Goal: Transaction & Acquisition: Book appointment/travel/reservation

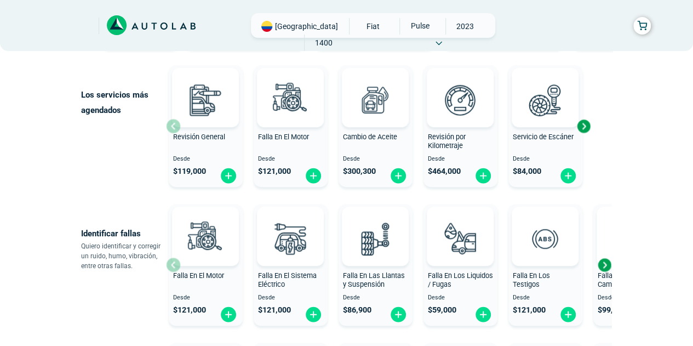
scroll to position [55, 0]
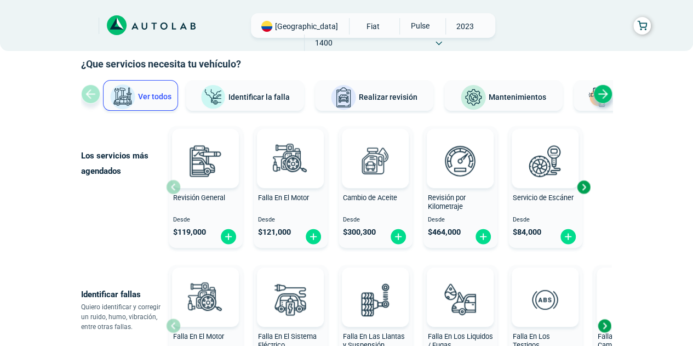
click at [527, 96] on span "Mantenimientos" at bounding box center [518, 97] width 58 height 9
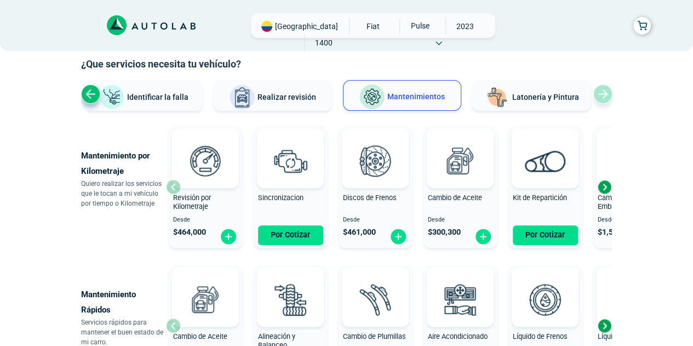
click at [172, 185] on div "Revisión por Kilometraje Desde $ 464,000" at bounding box center [206, 187] width 74 height 117
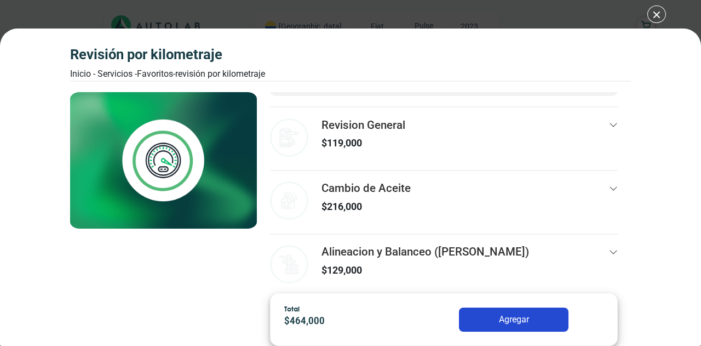
scroll to position [67, 0]
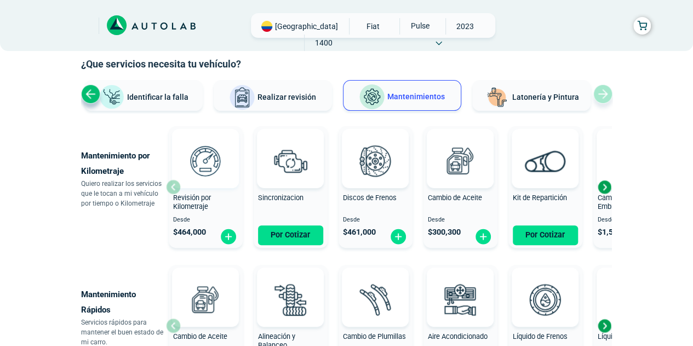
click at [175, 186] on div at bounding box center [205, 158] width 67 height 59
click at [607, 185] on div "Next slide" at bounding box center [604, 187] width 16 height 16
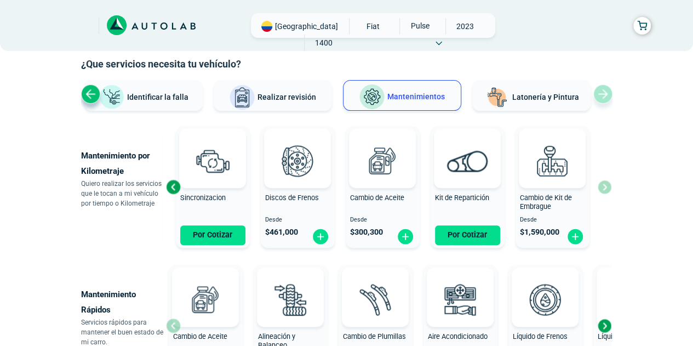
click at [170, 186] on div "Previous slide" at bounding box center [173, 187] width 16 height 16
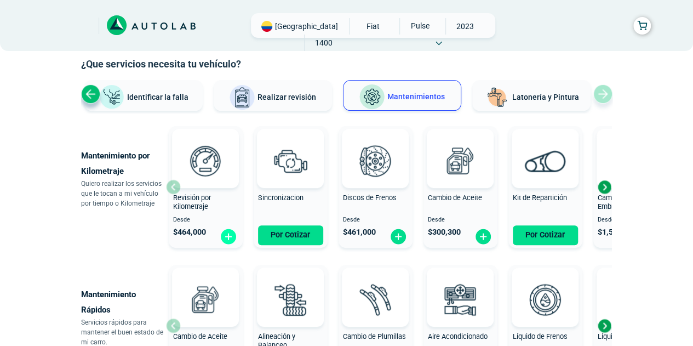
click at [226, 234] on img at bounding box center [229, 236] width 18 height 17
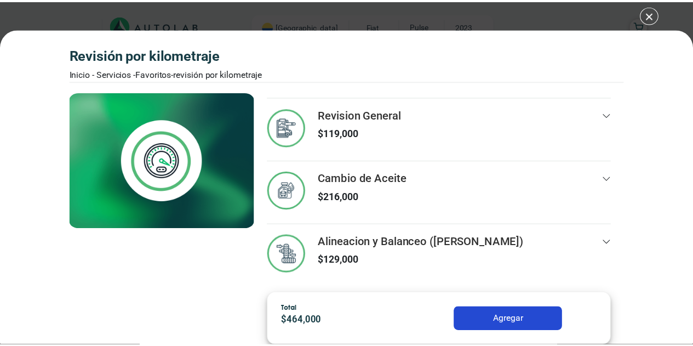
scroll to position [67, 0]
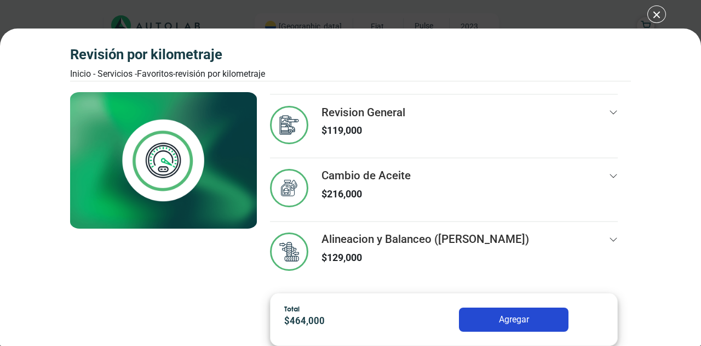
click at [655, 15] on div "Revisión por Kilometraje Inicio - Servicios - Favoritos - Revisión por Kilometr…" at bounding box center [350, 173] width 701 height 346
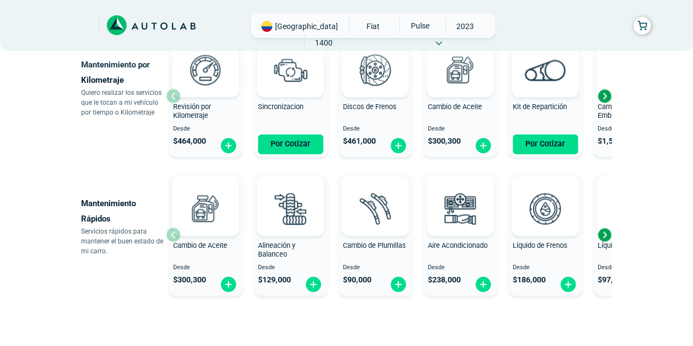
scroll to position [195, 0]
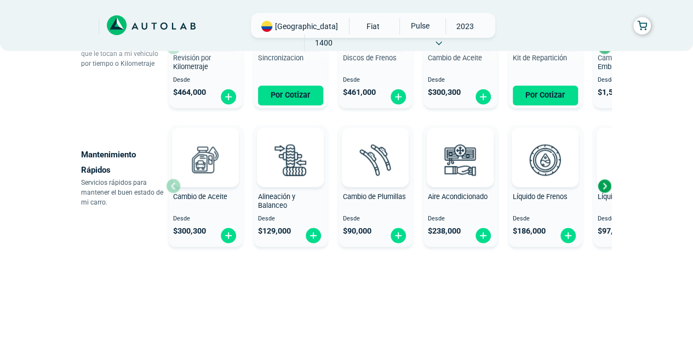
click at [155, 29] on icon at bounding box center [153, 25] width 5 height 7
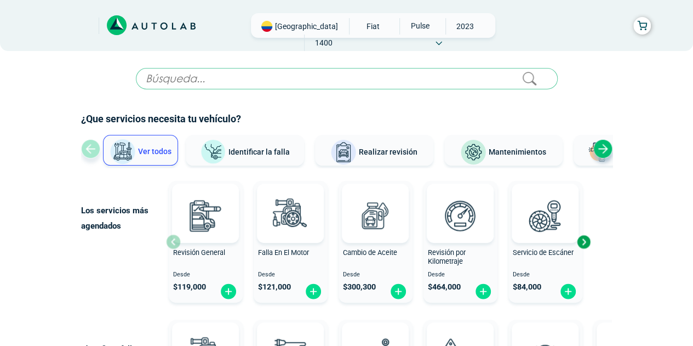
click at [511, 147] on span "Mantenimientos" at bounding box center [518, 151] width 58 height 9
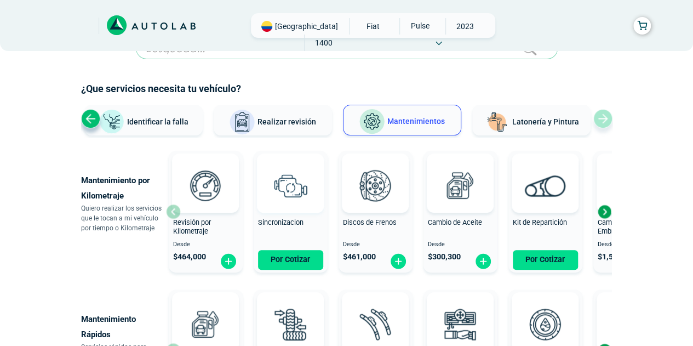
scroll to position [55, 0]
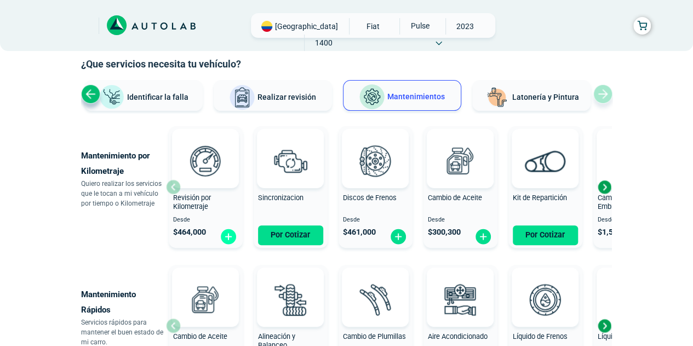
click at [229, 238] on img at bounding box center [229, 236] width 18 height 17
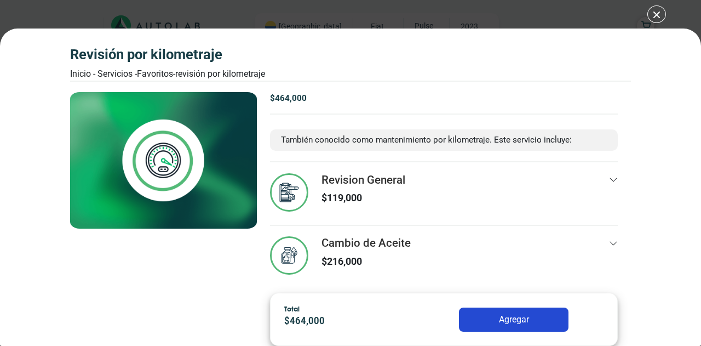
click at [506, 314] on button "Agregar" at bounding box center [514, 319] width 110 height 24
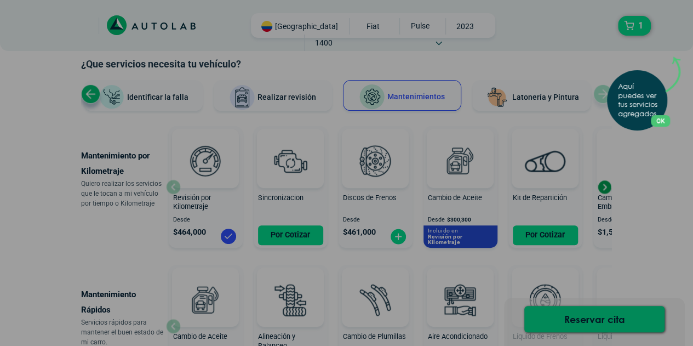
click at [665, 118] on button "OK" at bounding box center [660, 121] width 19 height 12
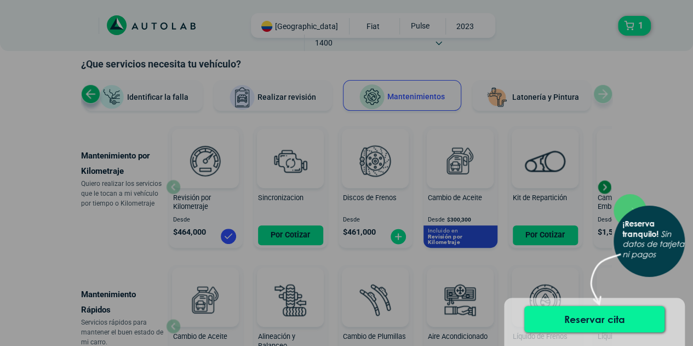
click at [575, 315] on button "Reservar cita" at bounding box center [594, 319] width 140 height 26
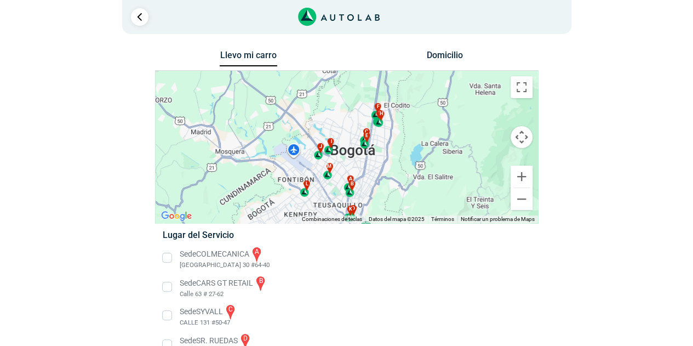
drag, startPoint x: 340, startPoint y: 133, endPoint x: 346, endPoint y: 153, distance: 21.8
click at [346, 153] on div "a b c d e f g" at bounding box center [347, 147] width 382 height 152
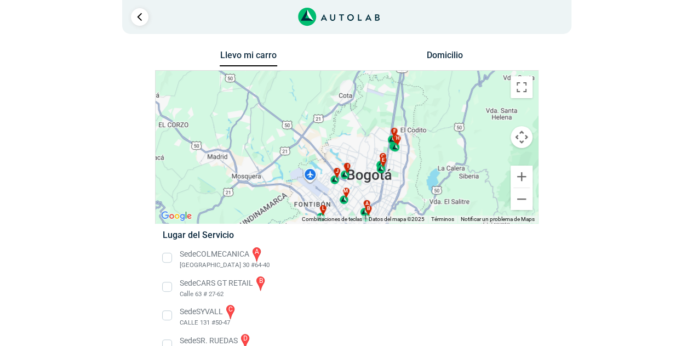
drag, startPoint x: 319, startPoint y: 133, endPoint x: 342, endPoint y: 147, distance: 26.3
click at [337, 158] on div "a b c d e f g" at bounding box center [347, 147] width 382 height 152
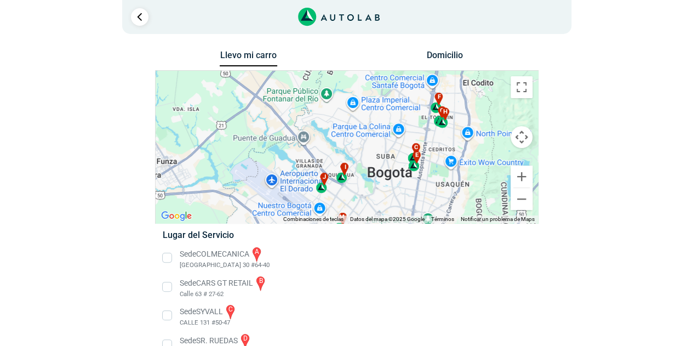
drag, startPoint x: 327, startPoint y: 169, endPoint x: 332, endPoint y: 164, distance: 7.7
click at [319, 135] on div "a b c d e f g" at bounding box center [347, 147] width 382 height 152
click at [341, 175] on div "i" at bounding box center [342, 172] width 13 height 20
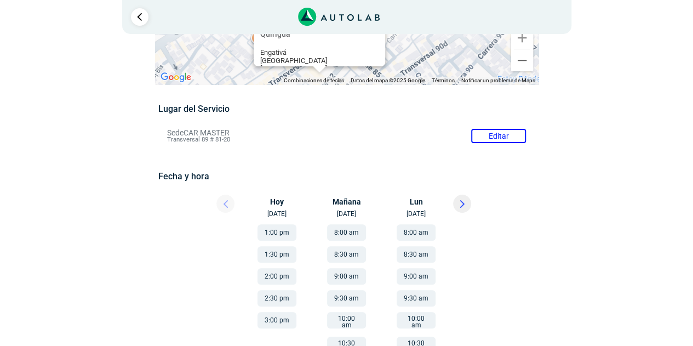
scroll to position [55, 0]
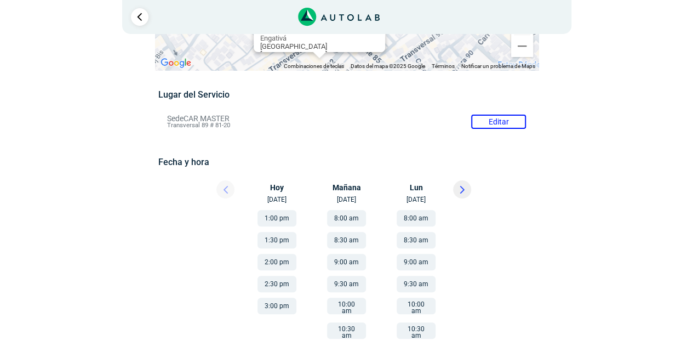
click at [354, 262] on button "9:00 am" at bounding box center [346, 262] width 39 height 16
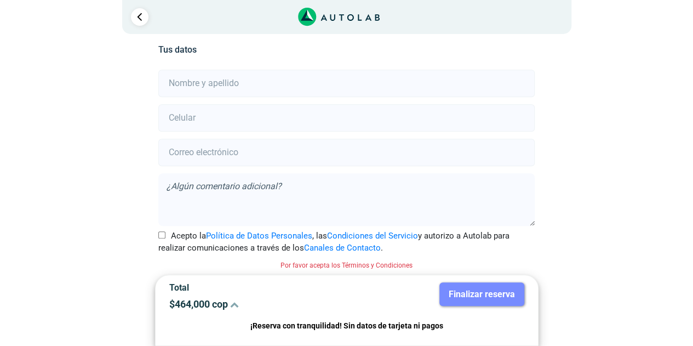
scroll to position [249, 0]
click at [160, 231] on input "Acepto la Política de Datos Personales , las Condiciones del Servicio y autoriz…" at bounding box center [161, 234] width 7 height 7
checkbox input "true"
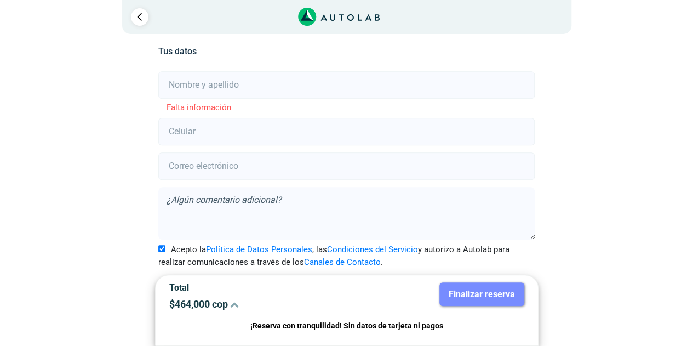
click at [227, 88] on input "text" at bounding box center [346, 84] width 376 height 27
type input "Edwar Castiblanco"
type input "3142174696"
type input "edwarcastiblanco@outlook.com"
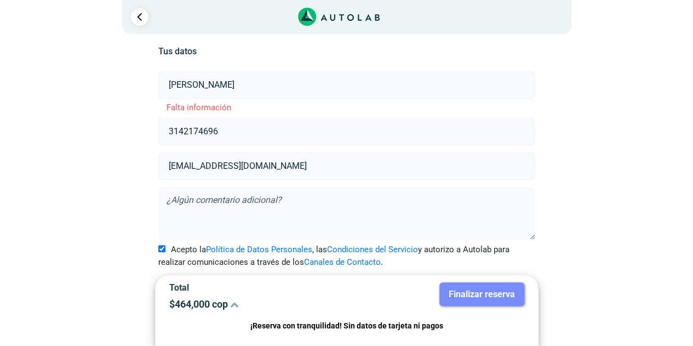
scroll to position [235, 0]
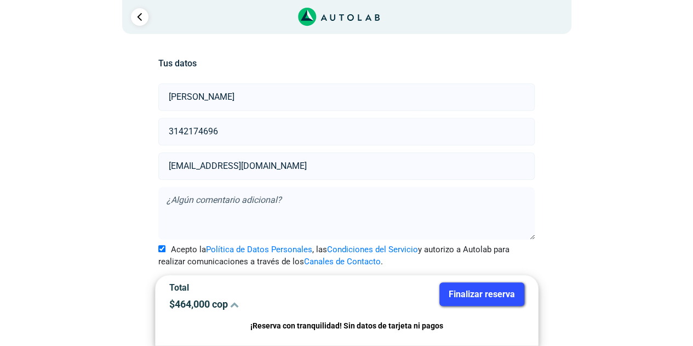
drag, startPoint x: 455, startPoint y: 295, endPoint x: 461, endPoint y: 311, distance: 16.5
click at [460, 295] on button "Finalizar reserva" at bounding box center [481, 294] width 85 height 24
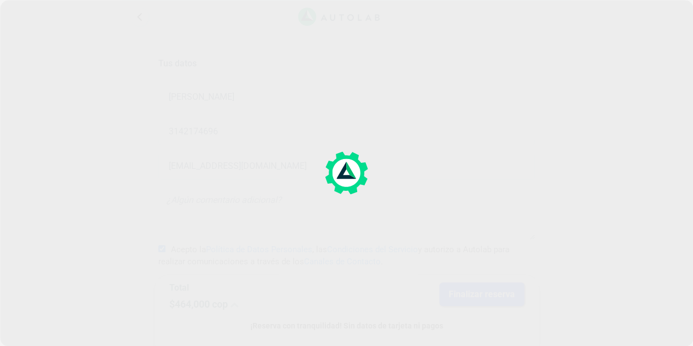
scroll to position [0, 0]
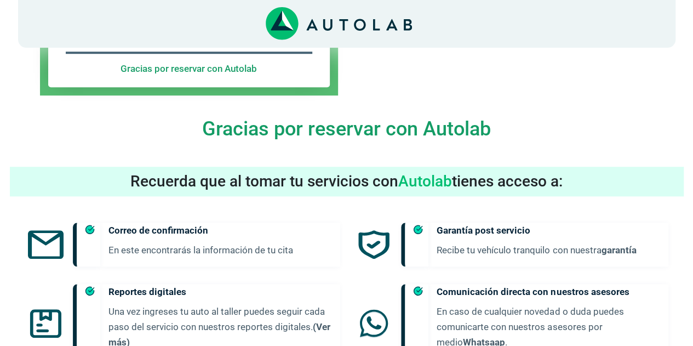
scroll to position [438, 0]
